Goal: Task Accomplishment & Management: Manage account settings

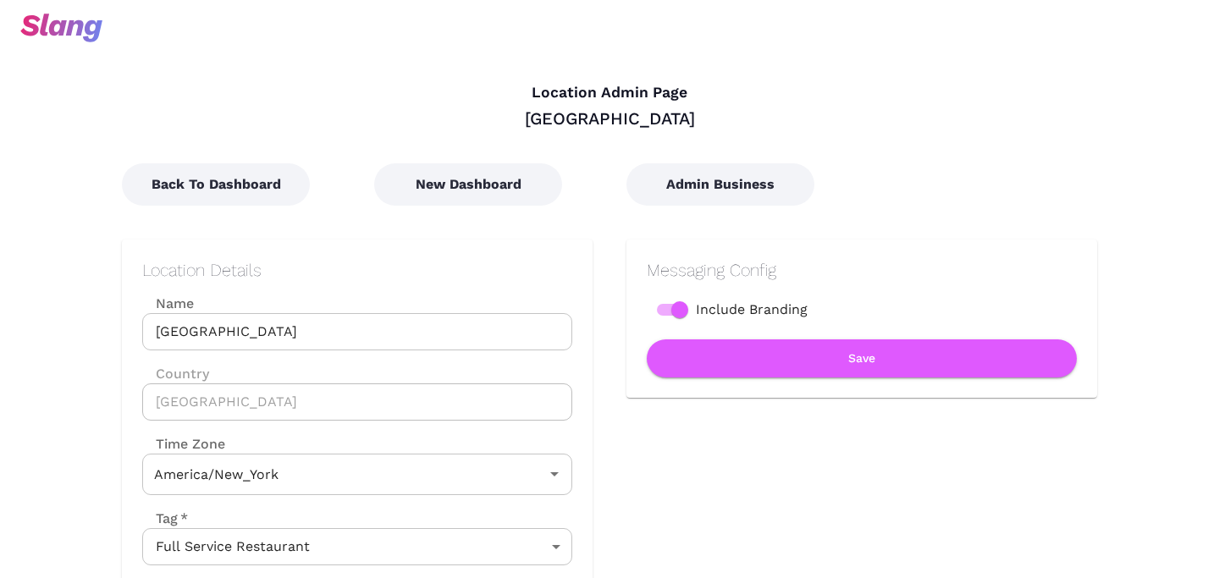
type input "Eastern Time"
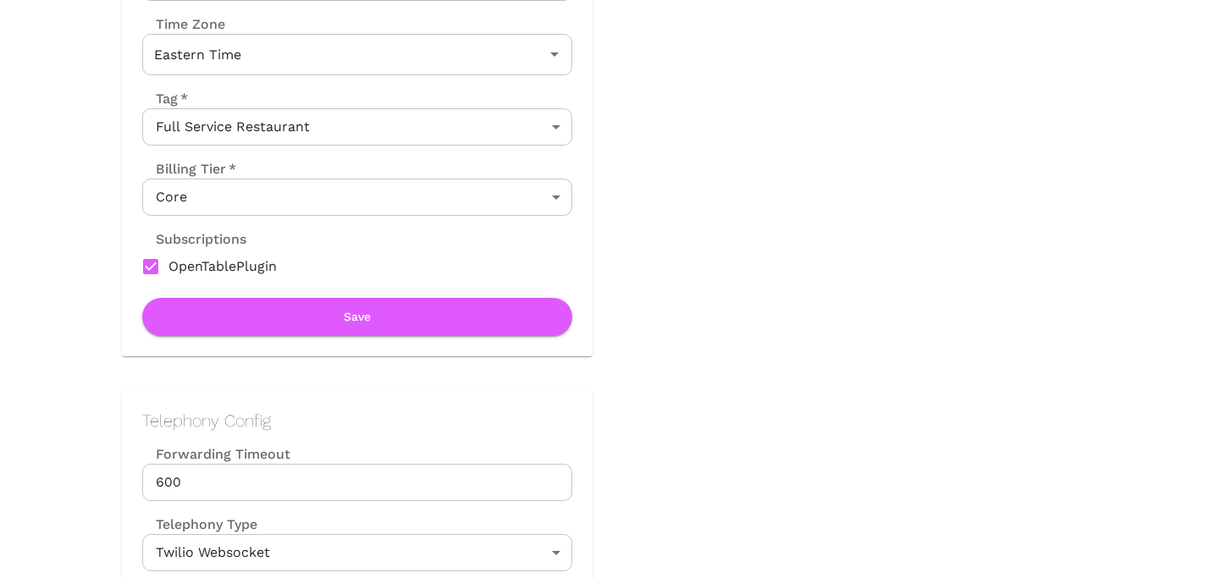
scroll to position [409, 0]
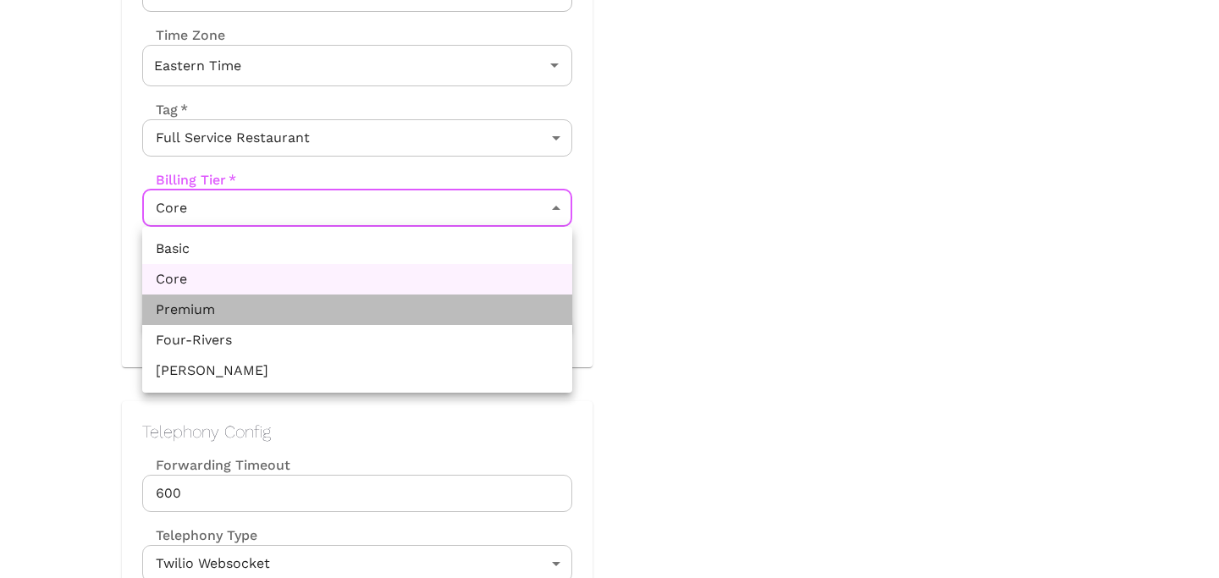
click at [274, 301] on li "Premium" at bounding box center [357, 310] width 430 height 30
type input "Premium"
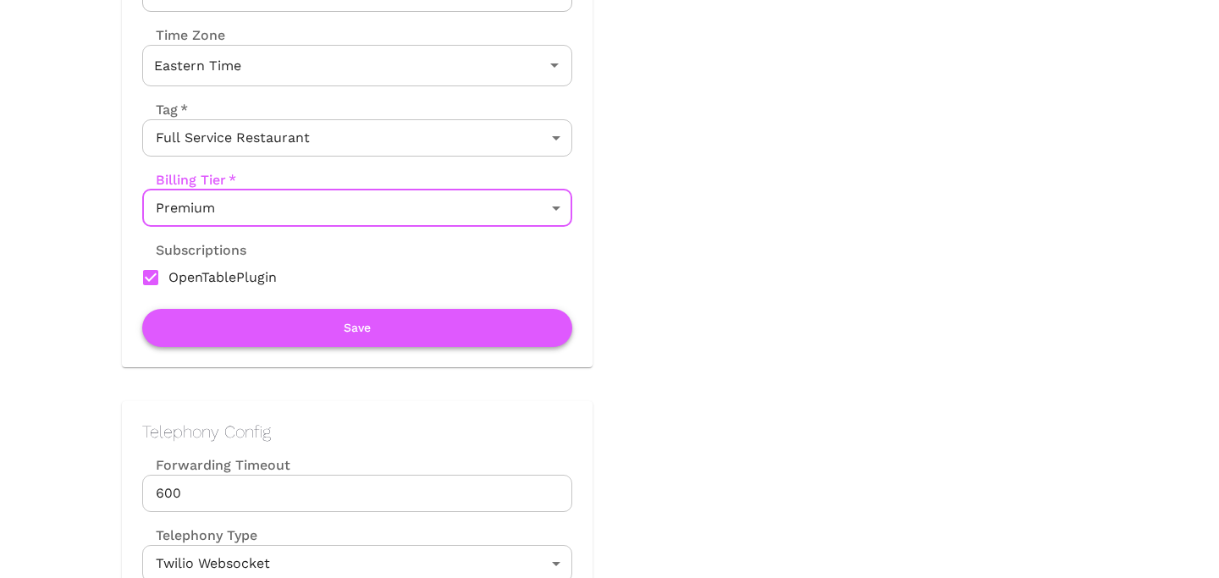
click at [286, 329] on button "Save" at bounding box center [357, 328] width 430 height 38
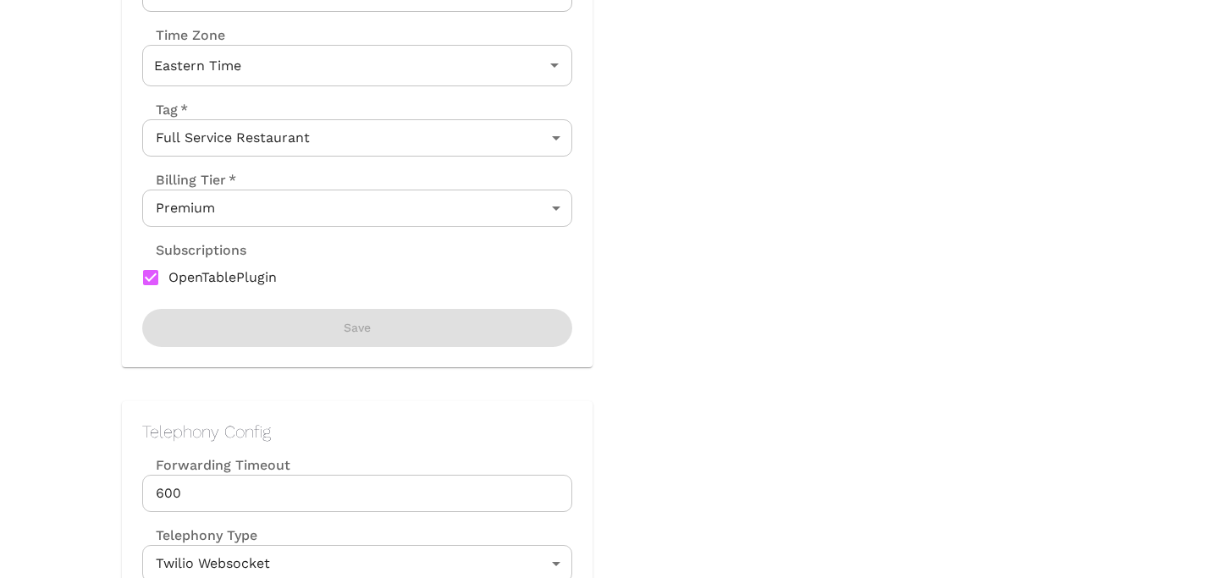
scroll to position [0, 0]
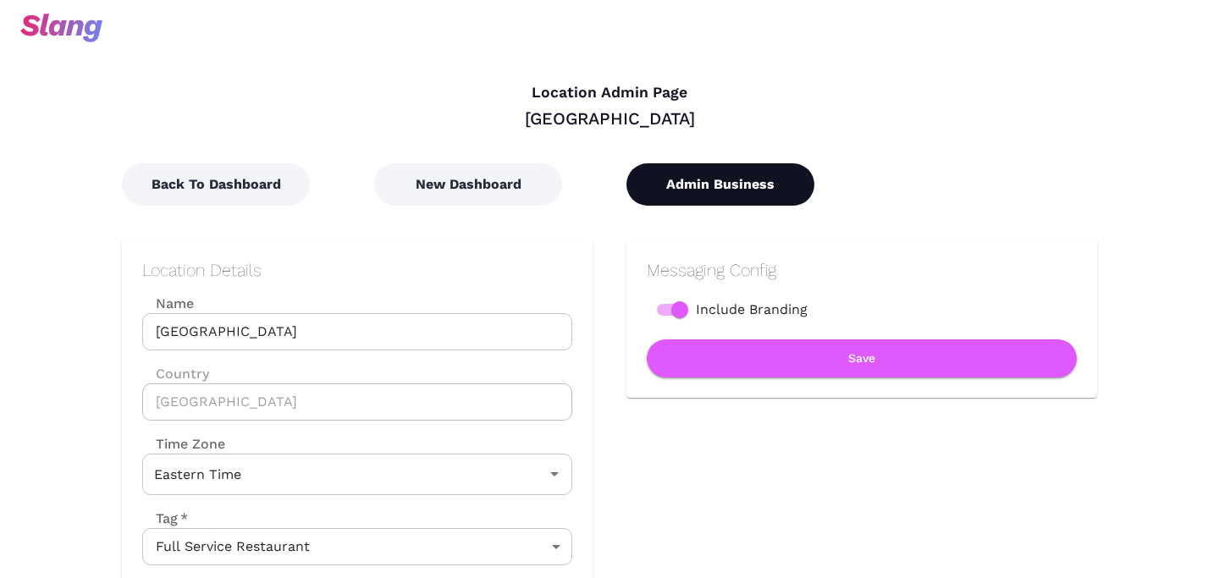
click at [704, 202] on button "Admin Business" at bounding box center [721, 184] width 188 height 42
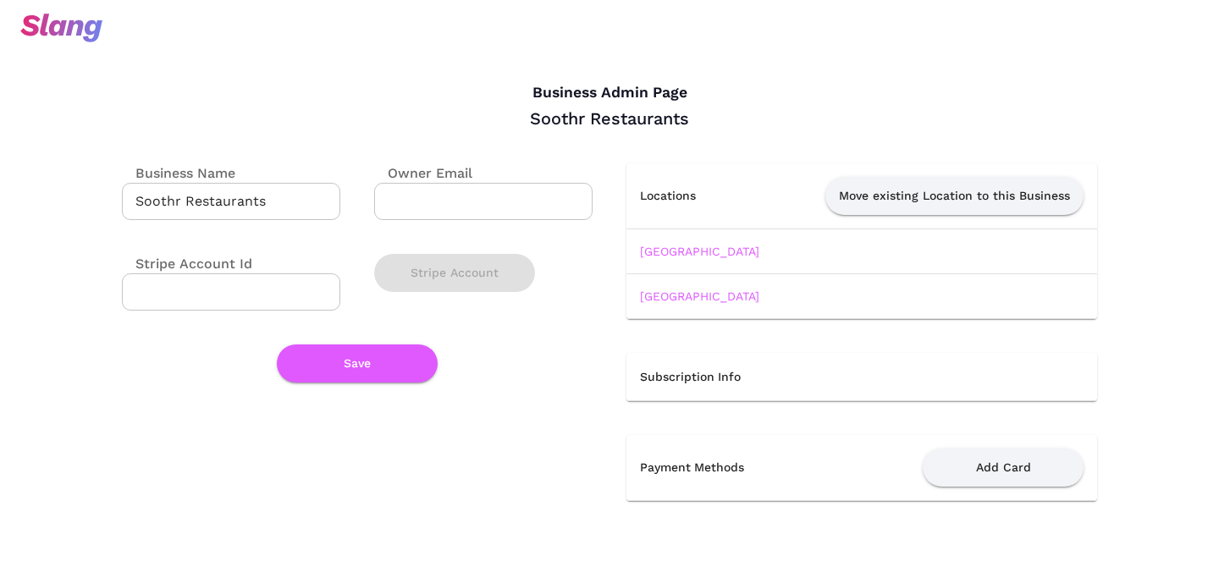
click at [697, 305] on td "[GEOGRAPHIC_DATA]" at bounding box center [862, 295] width 471 height 45
click at [699, 292] on link "[GEOGRAPHIC_DATA]" at bounding box center [699, 297] width 119 height 14
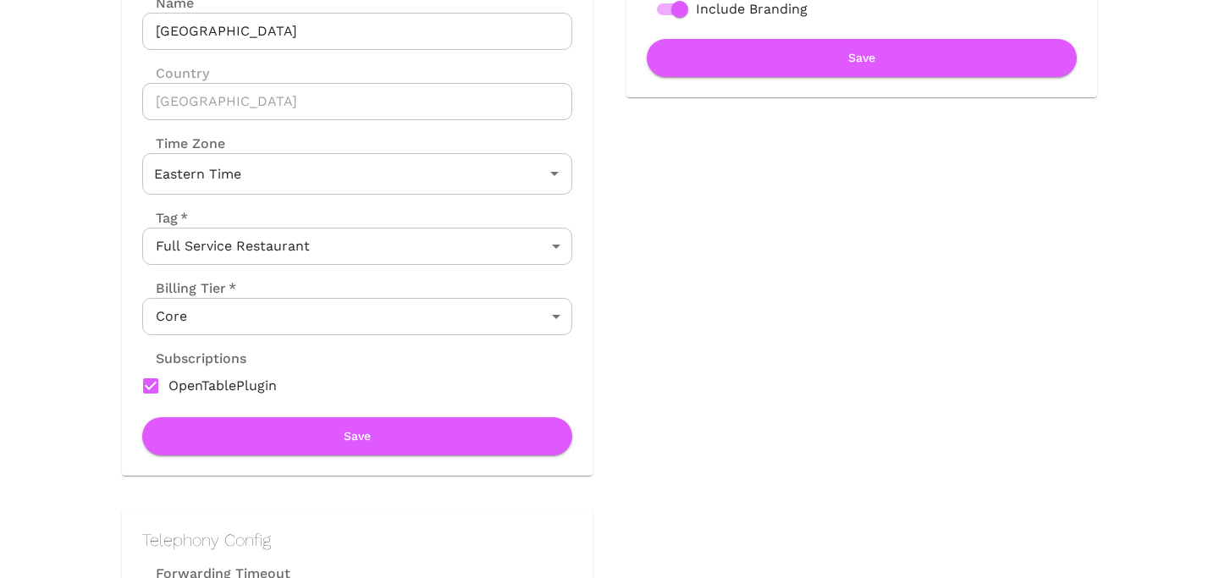
scroll to position [301, 0]
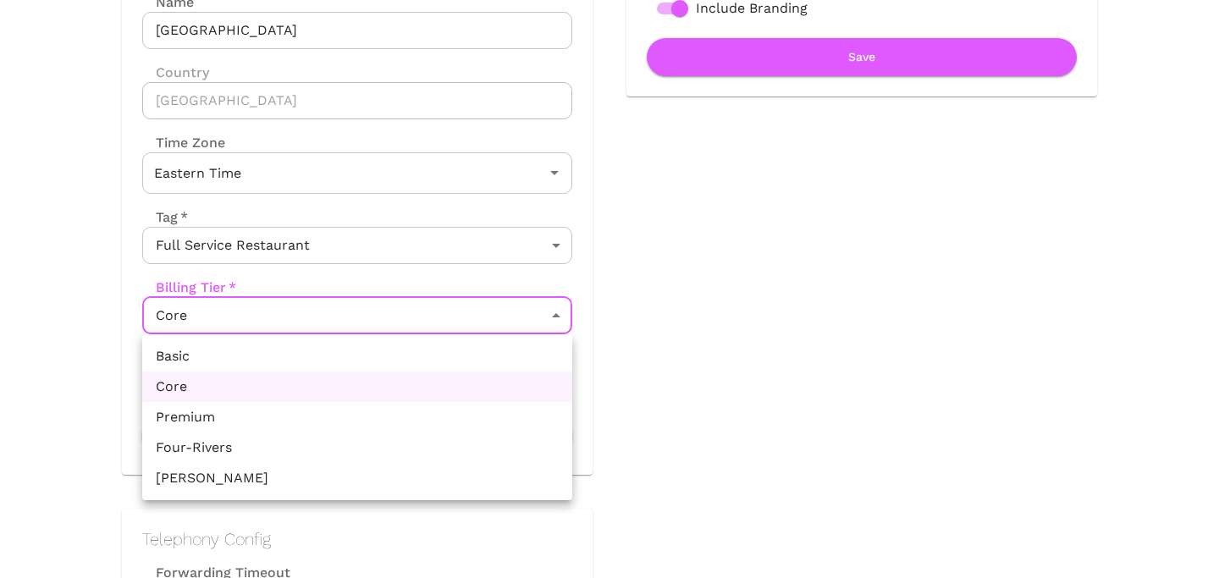
click at [403, 417] on li "Premium" at bounding box center [357, 417] width 430 height 30
type input "Premium"
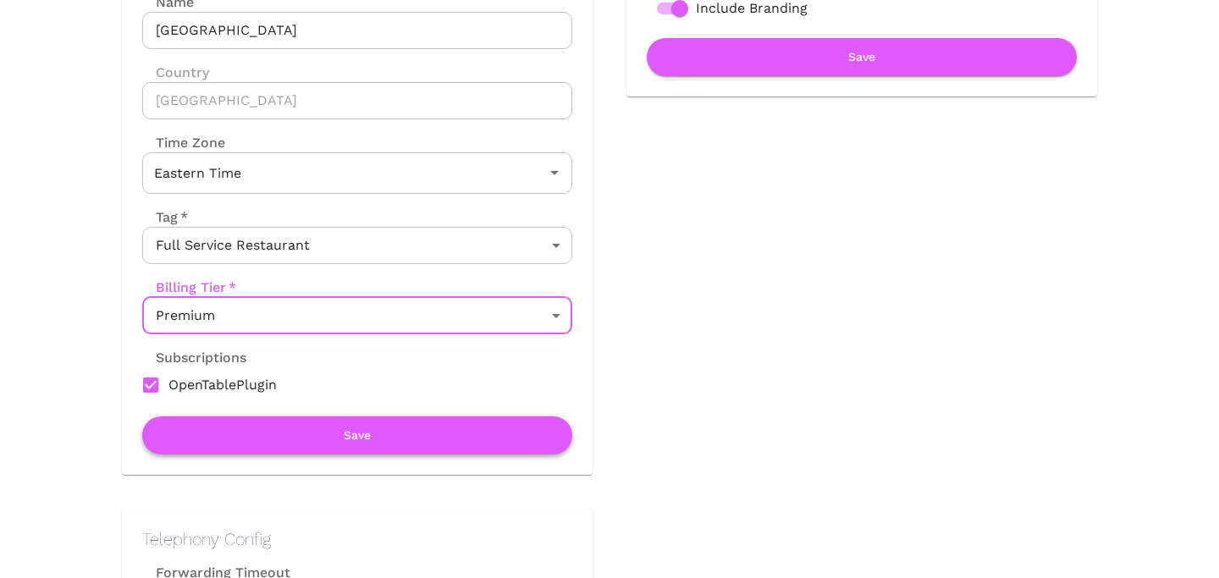
click at [403, 439] on button "Save" at bounding box center [357, 436] width 430 height 38
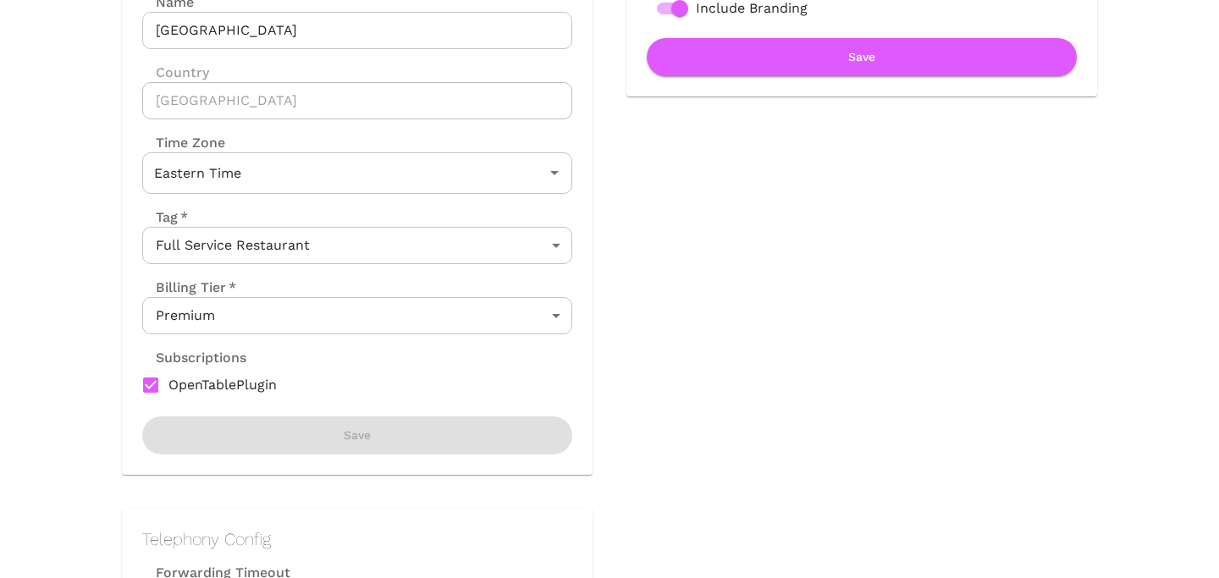
scroll to position [0, 0]
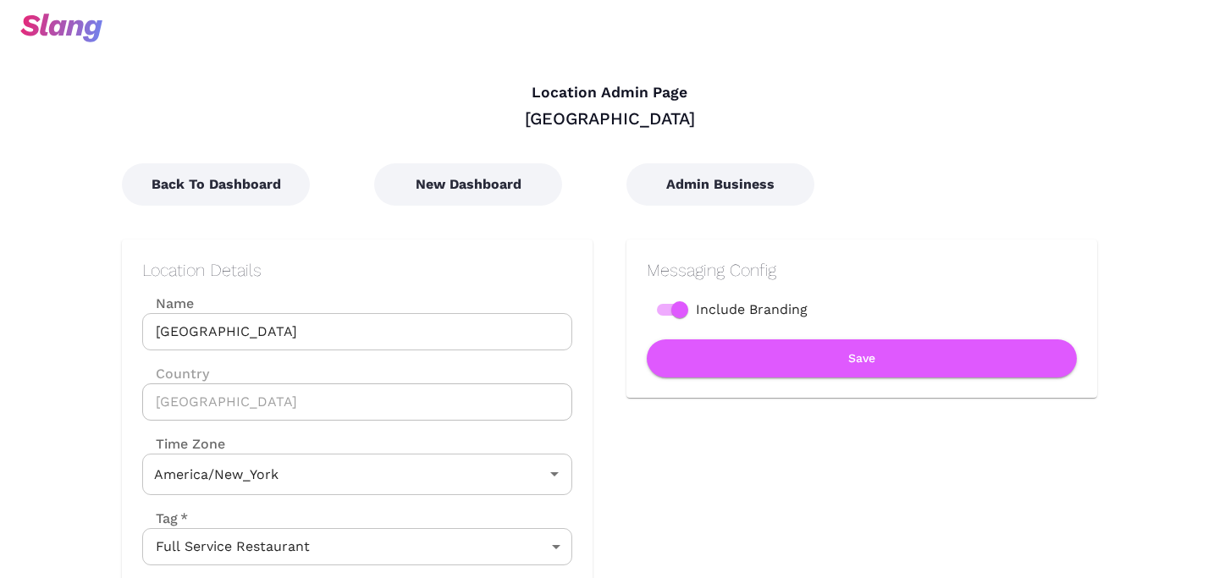
type input "Eastern Time"
